Goal: Task Accomplishment & Management: Manage account settings

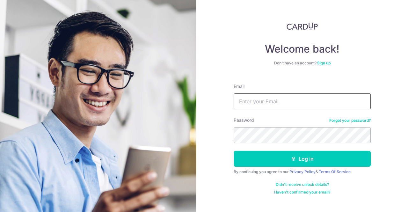
click at [265, 100] on input "Email" at bounding box center [301, 101] width 137 height 16
type input "[EMAIL_ADDRESS][DOMAIN_NAME]"
click at [233, 151] on button "Log in" at bounding box center [301, 159] width 137 height 16
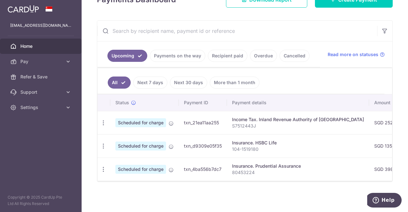
click at [231, 79] on link "More than 1 month" at bounding box center [235, 82] width 50 height 12
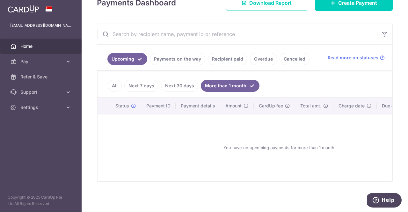
click at [180, 84] on link "Next 30 days" at bounding box center [179, 86] width 37 height 12
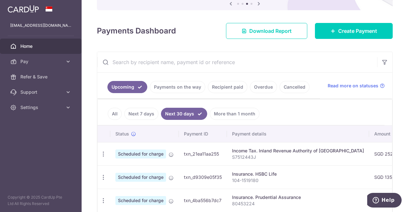
scroll to position [39, 0]
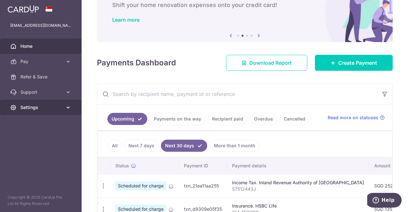
click at [68, 105] on icon at bounding box center [68, 107] width 6 height 6
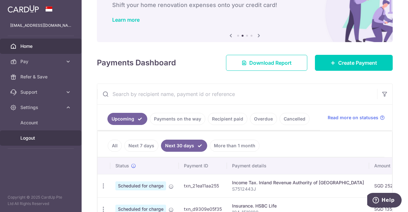
click at [32, 137] on span "Logout" at bounding box center [41, 138] width 42 height 6
